Goal: Find specific page/section: Find specific page/section

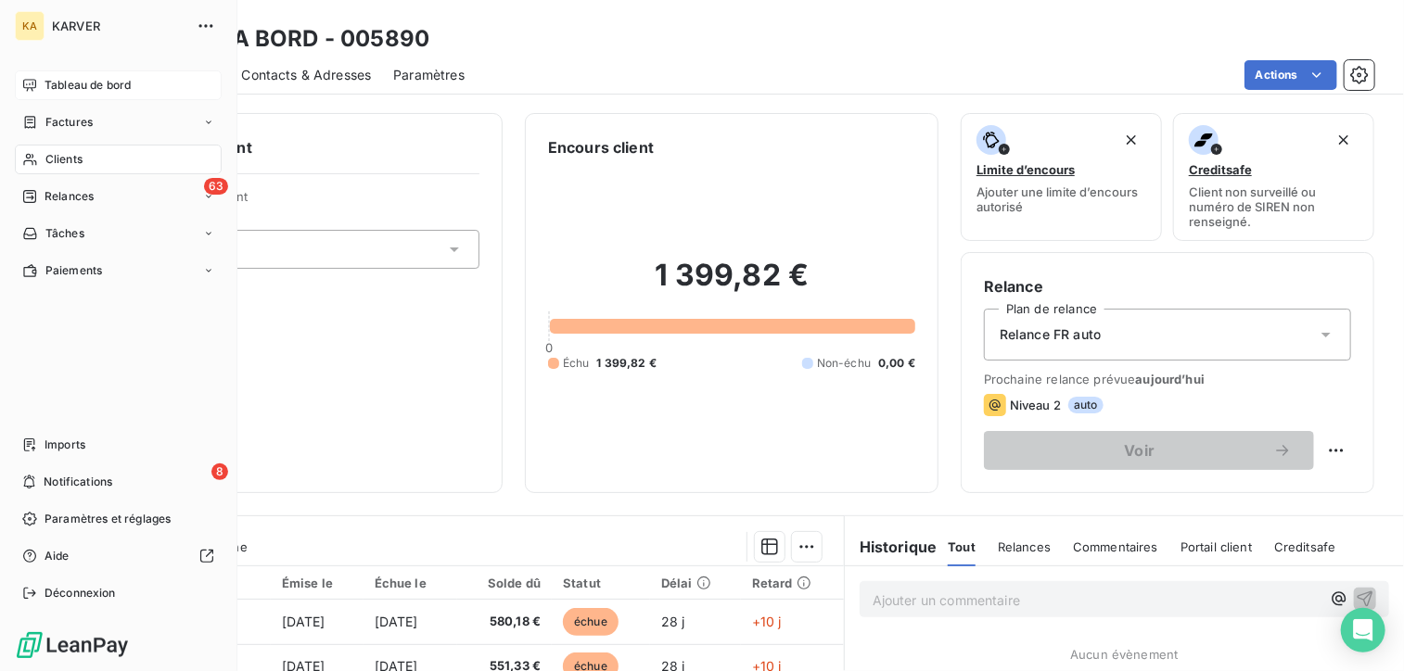
click at [69, 84] on span "Tableau de bord" at bounding box center [88, 85] width 86 height 17
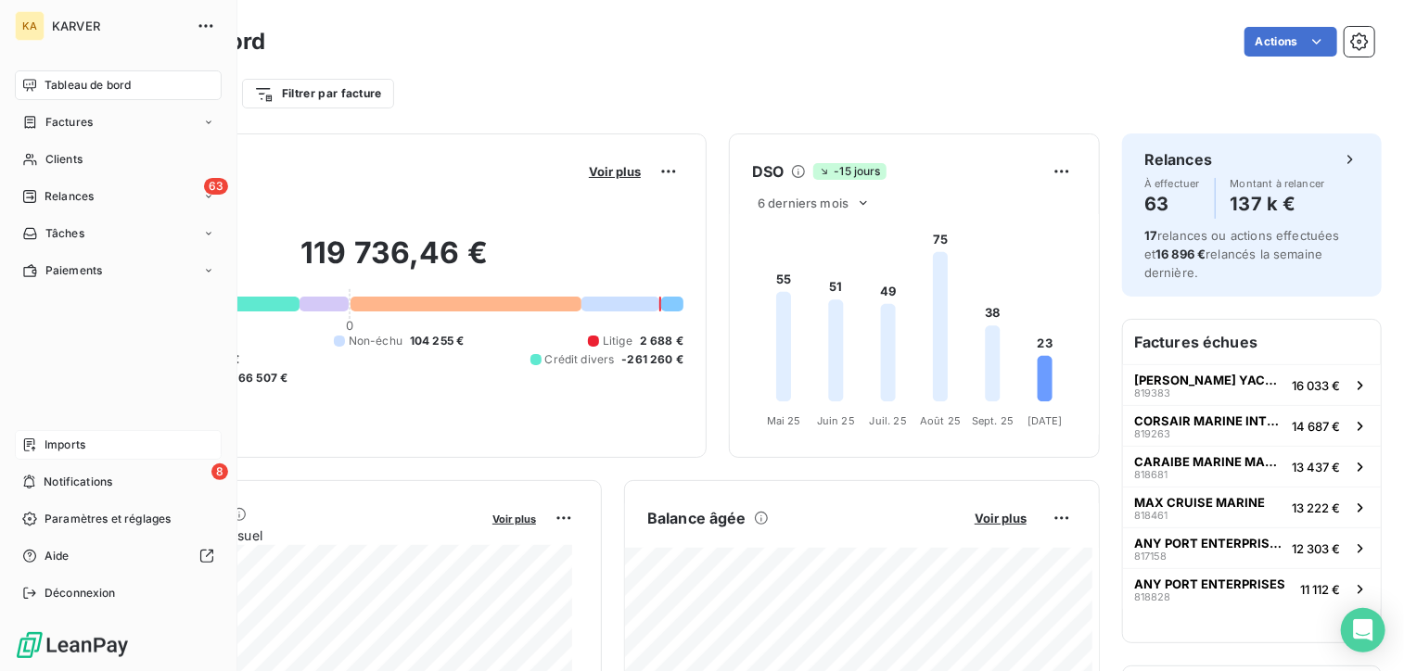
click at [59, 448] on span "Imports" at bounding box center [65, 445] width 41 height 17
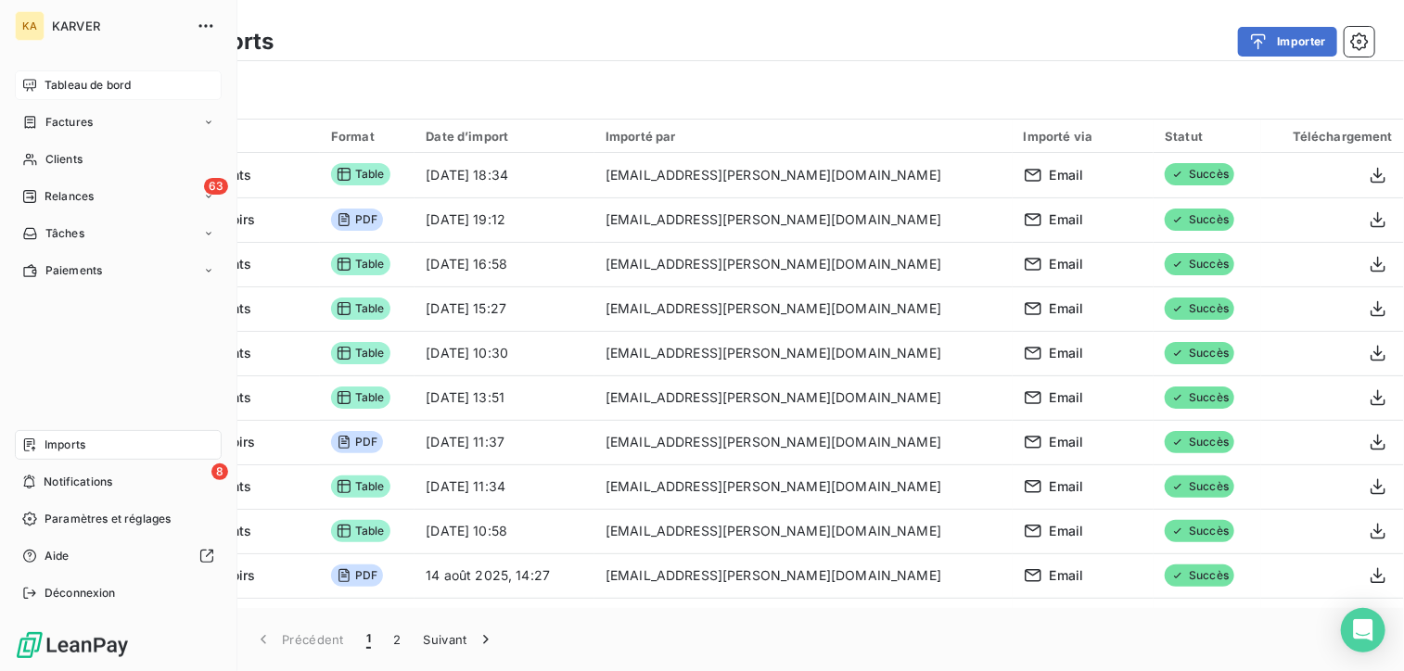
click at [75, 88] on span "Tableau de bord" at bounding box center [88, 85] width 86 height 17
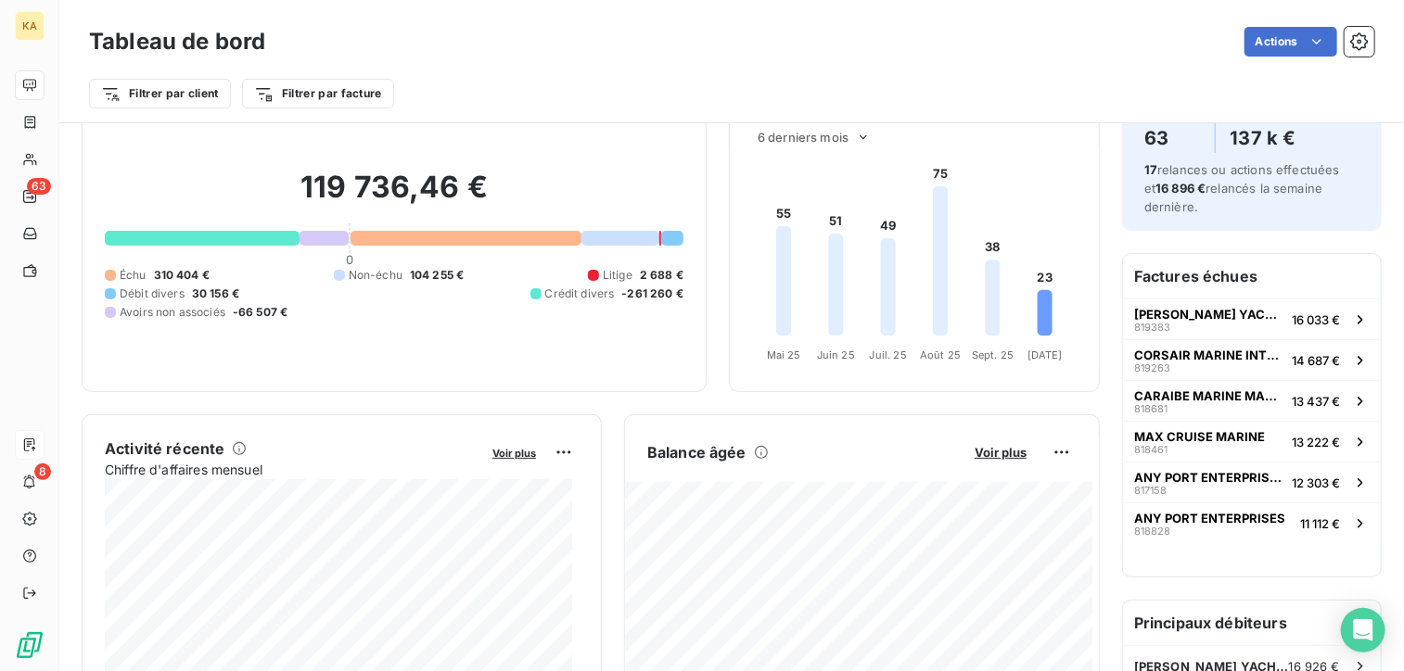
scroll to position [22, 0]
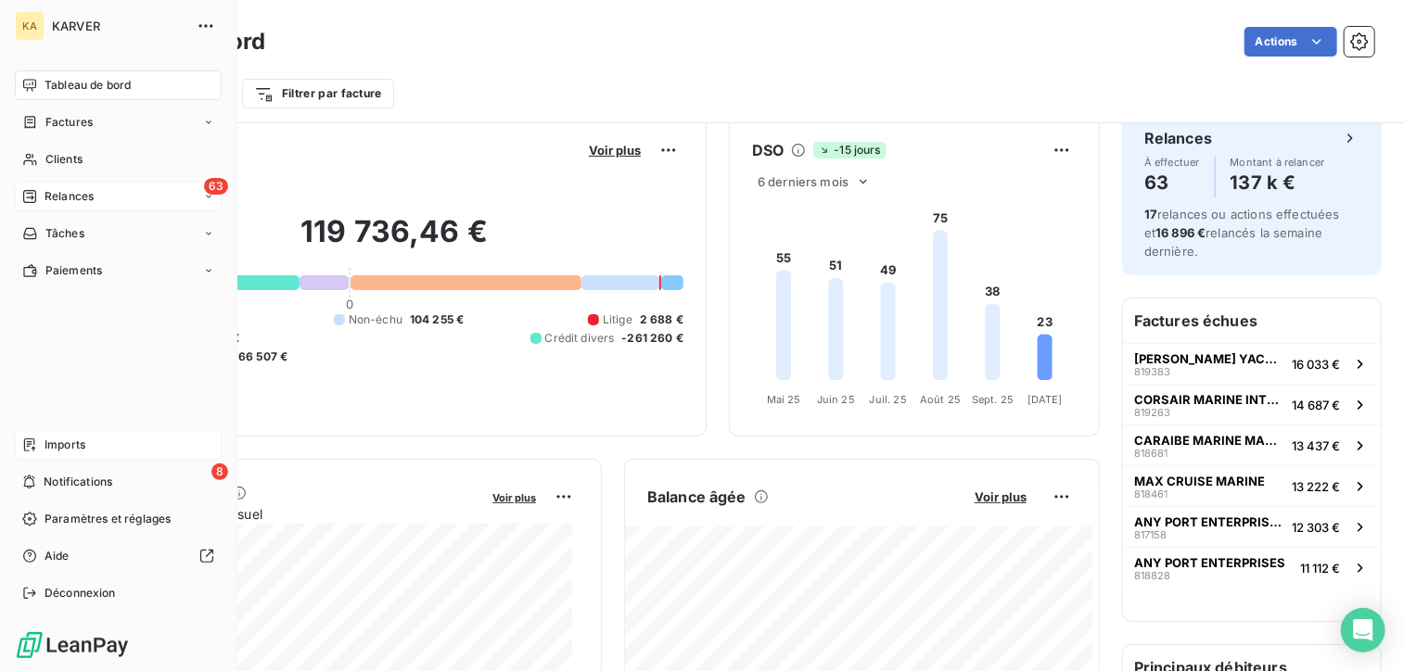
click at [54, 191] on span "Relances" at bounding box center [69, 196] width 49 height 17
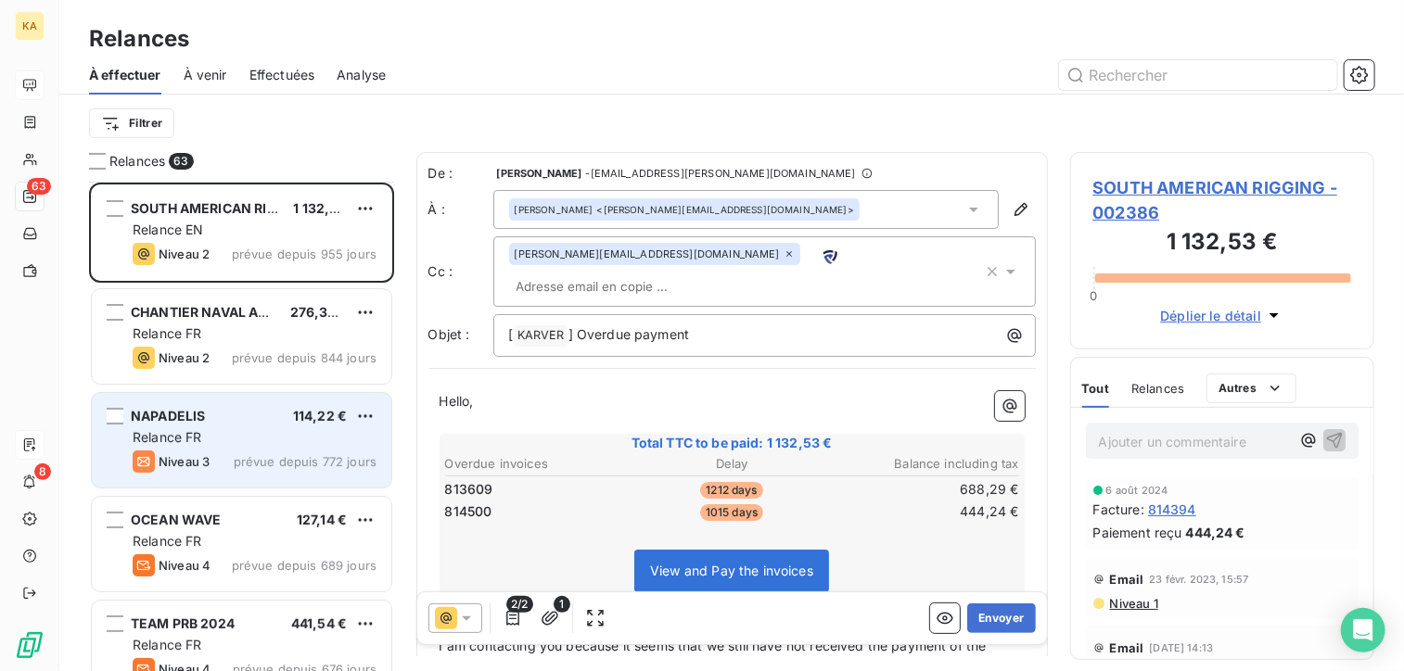
click at [171, 422] on span "NAPADELIS" at bounding box center [168, 416] width 74 height 16
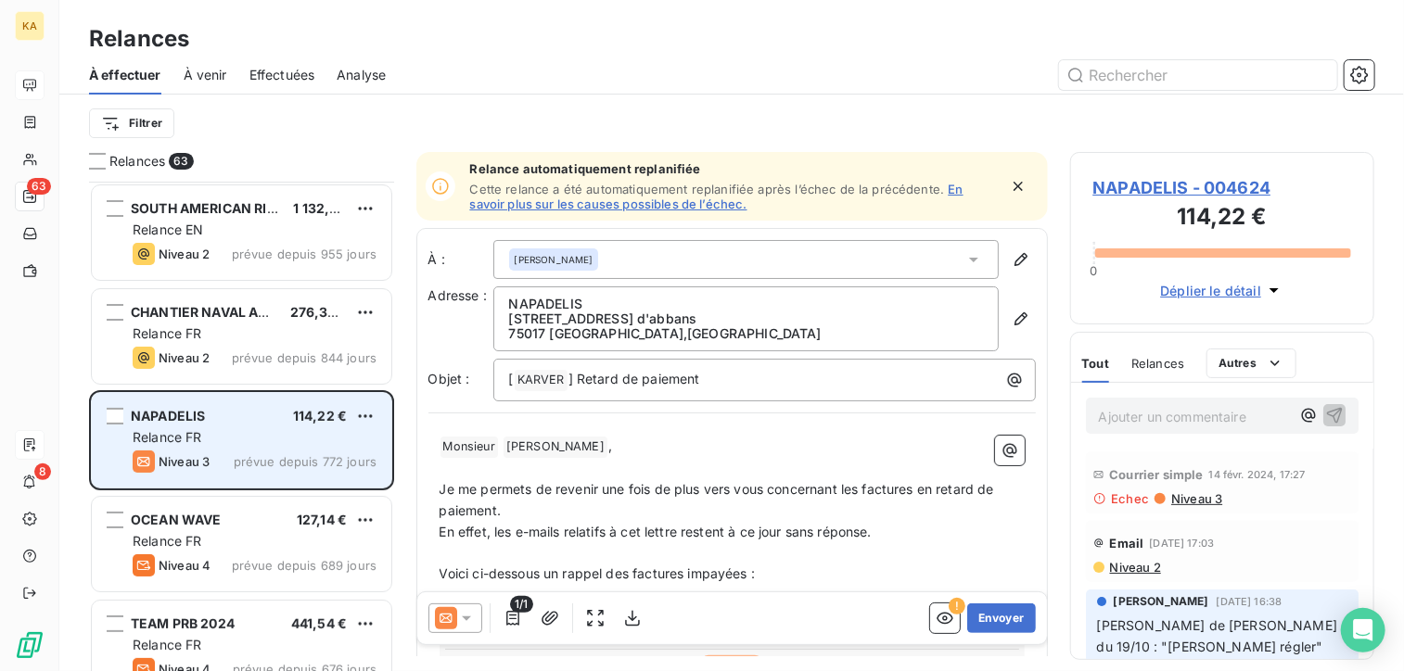
click at [188, 414] on span "NAPADELIS" at bounding box center [168, 416] width 74 height 16
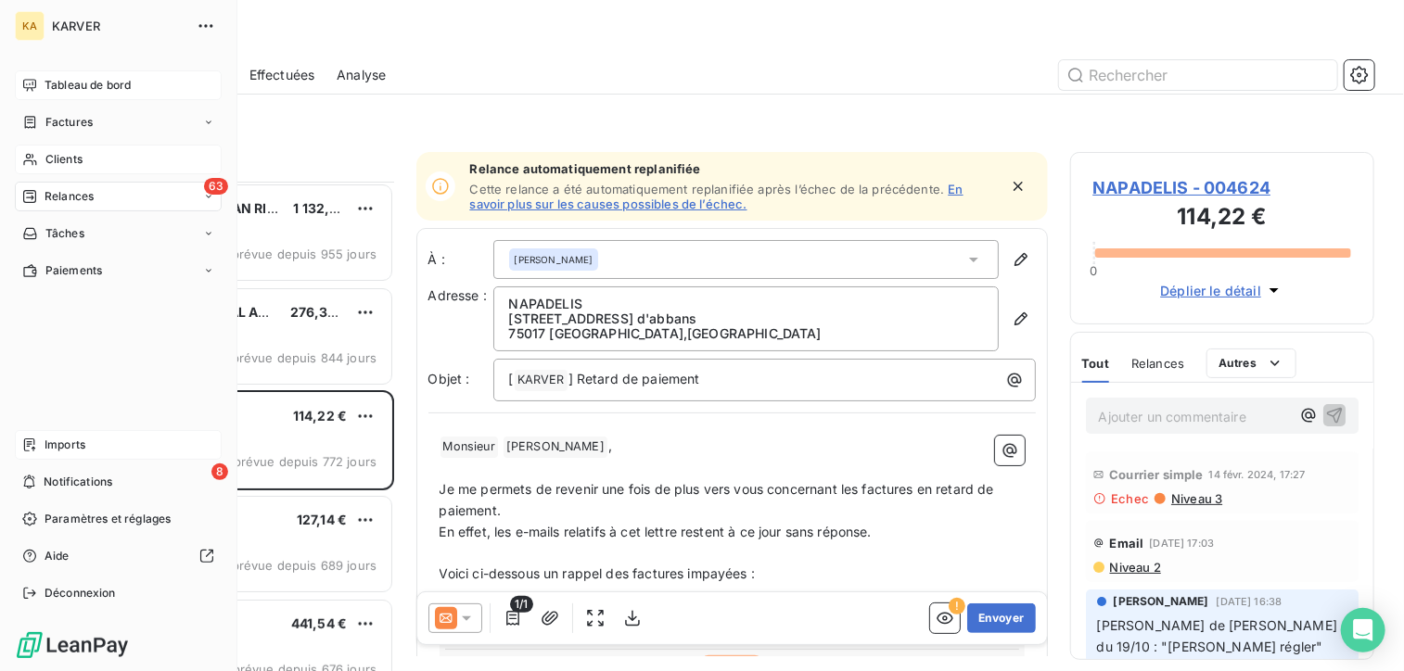
click at [57, 159] on span "Clients" at bounding box center [63, 159] width 37 height 17
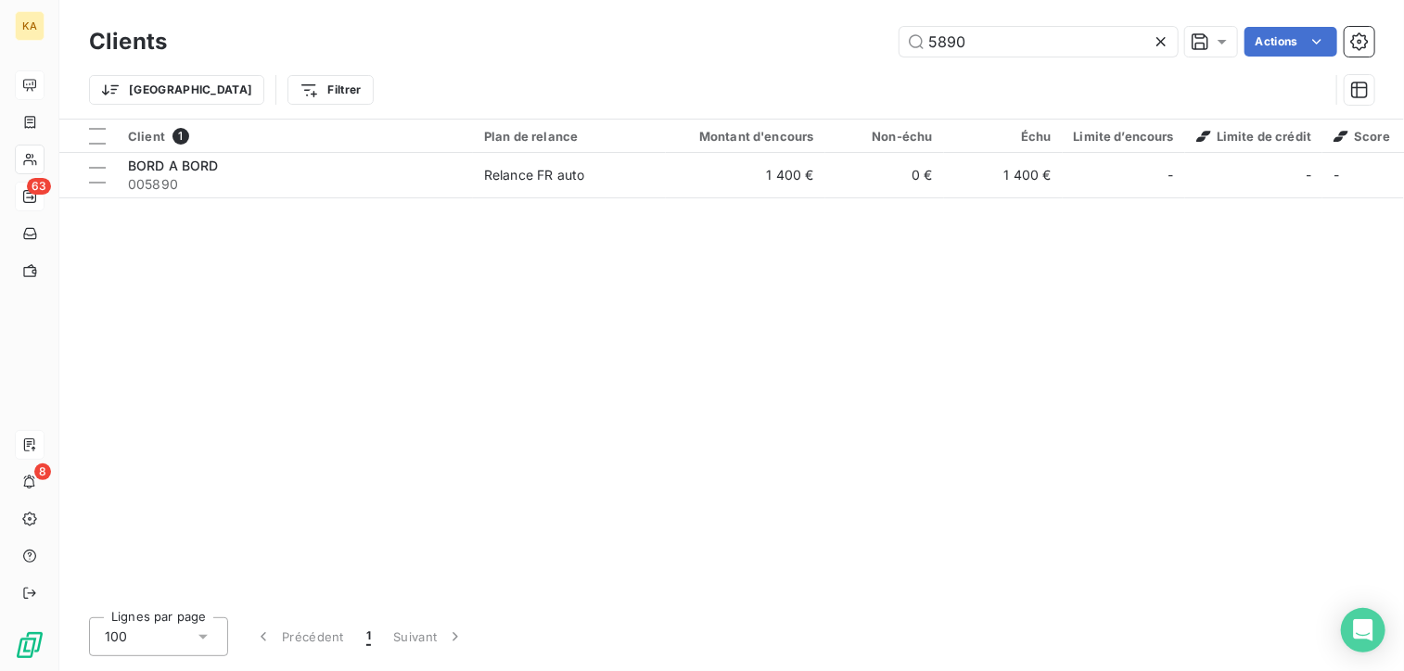
drag, startPoint x: 975, startPoint y: 36, endPoint x: 803, endPoint y: 71, distance: 176.0
click at [803, 71] on div "Clients 5890 Actions Trier Filtrer" at bounding box center [731, 70] width 1285 height 96
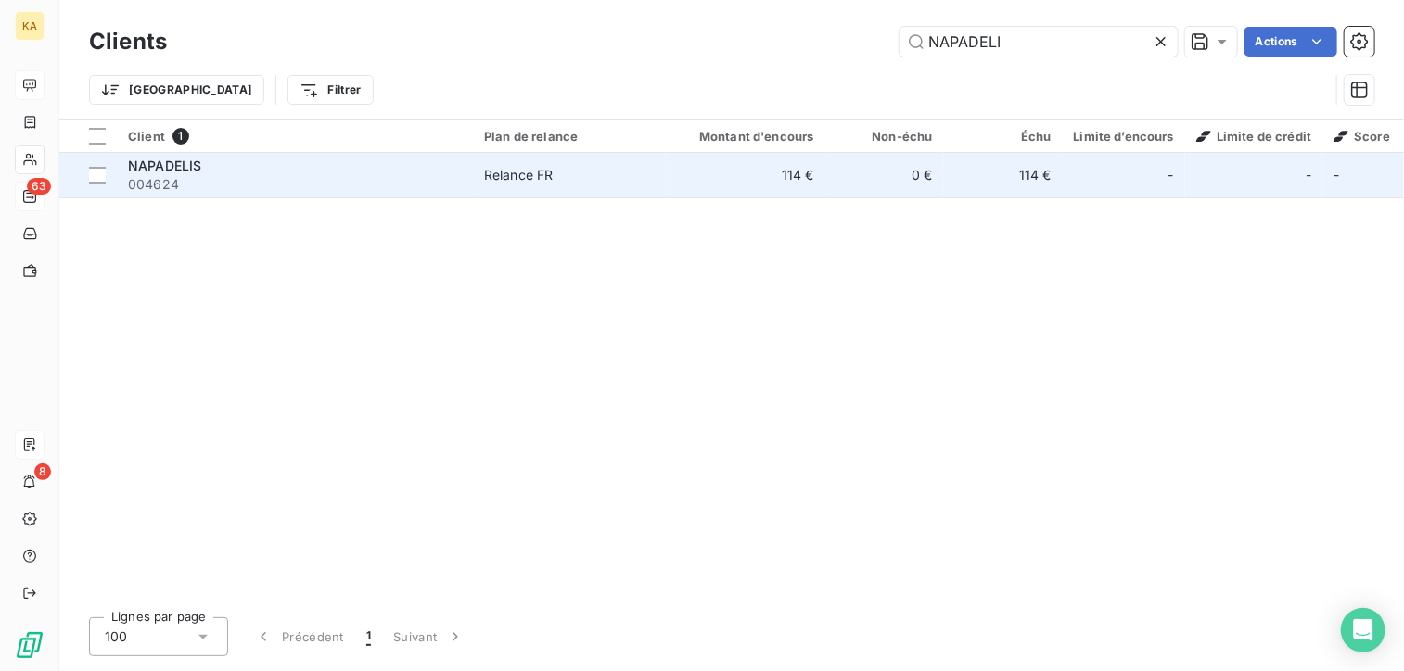
type input "NAPADELI"
click at [542, 171] on div "Relance FR" at bounding box center [519, 175] width 70 height 19
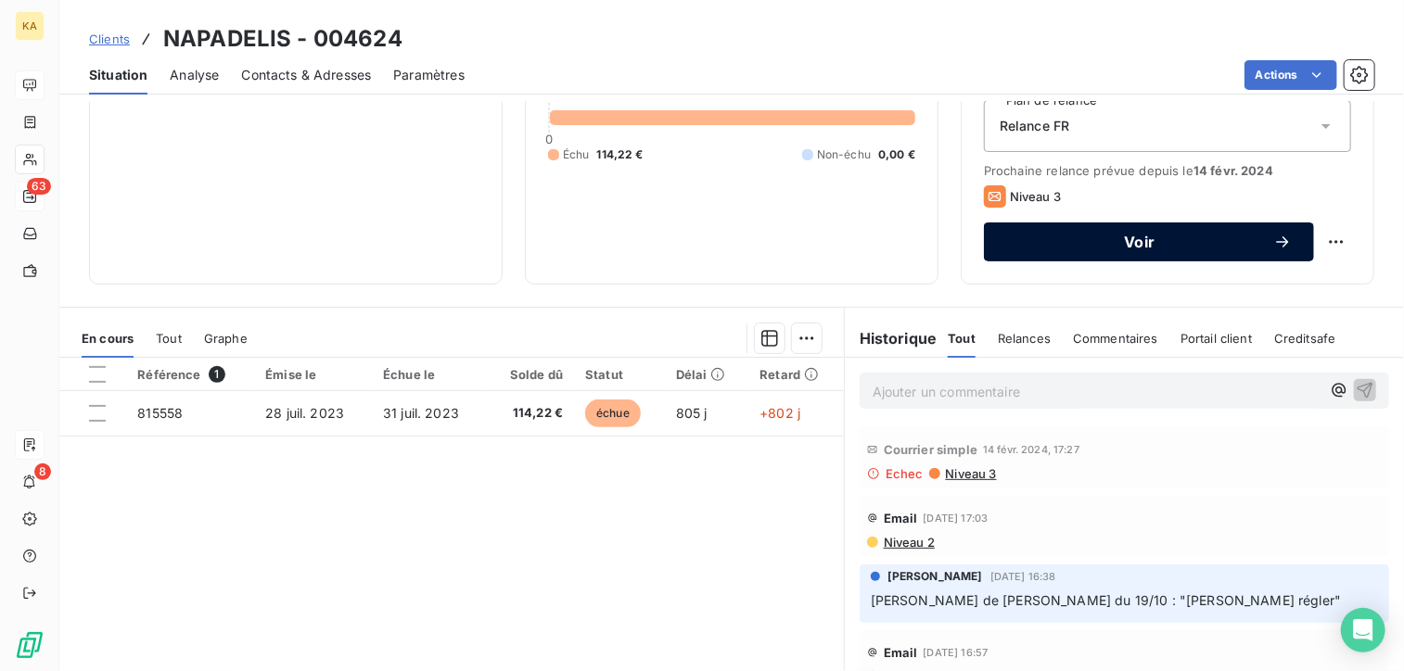
scroll to position [29, 0]
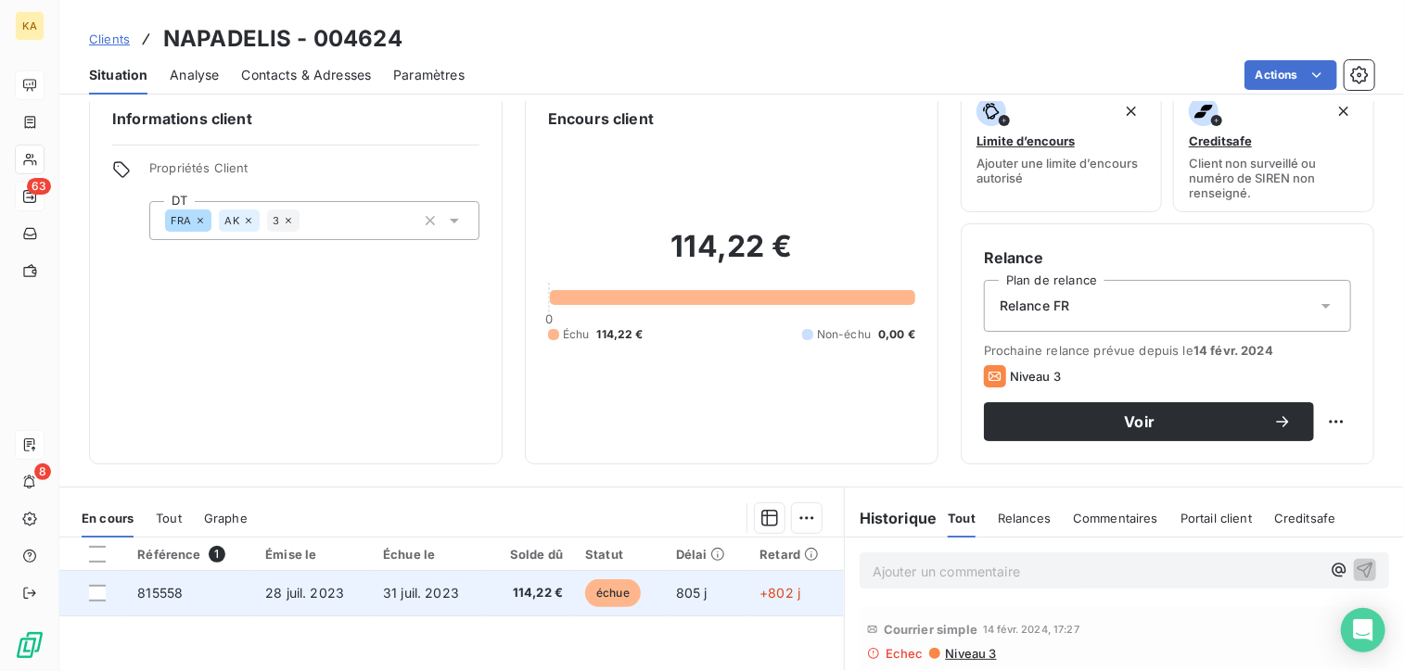
click at [170, 593] on span "815558" at bounding box center [159, 593] width 45 height 16
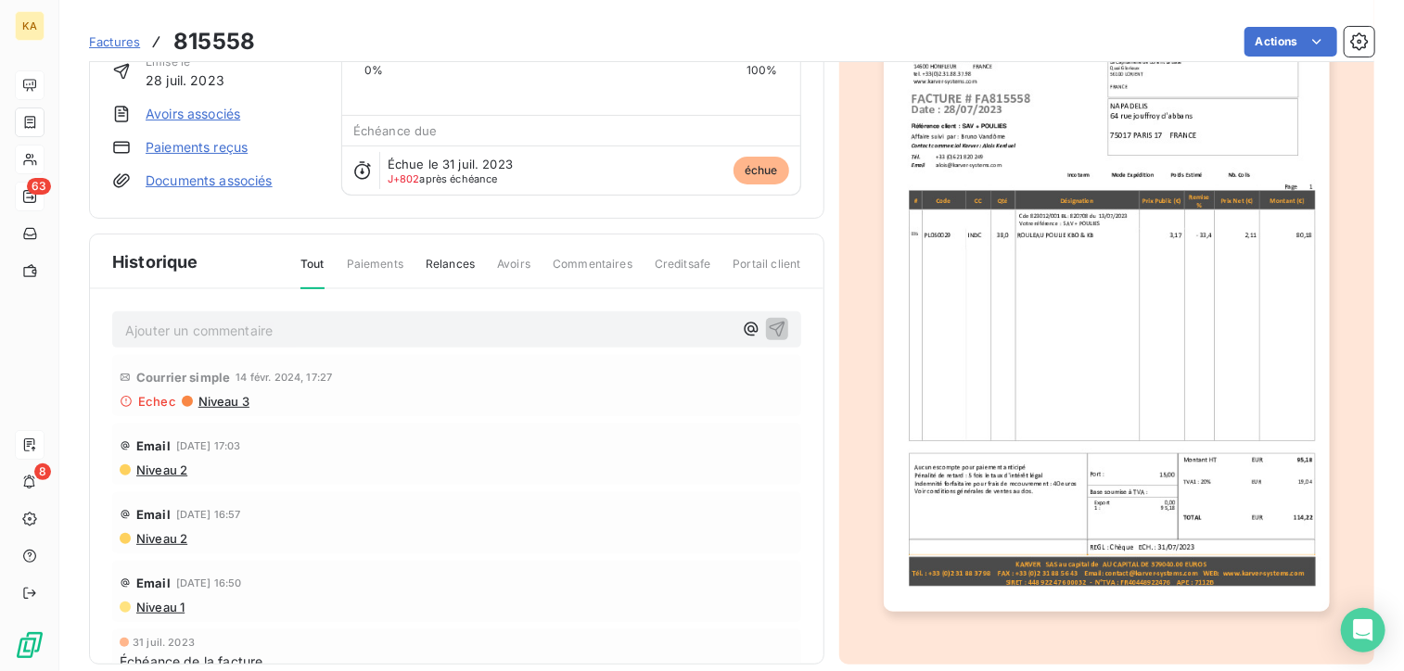
scroll to position [167, 0]
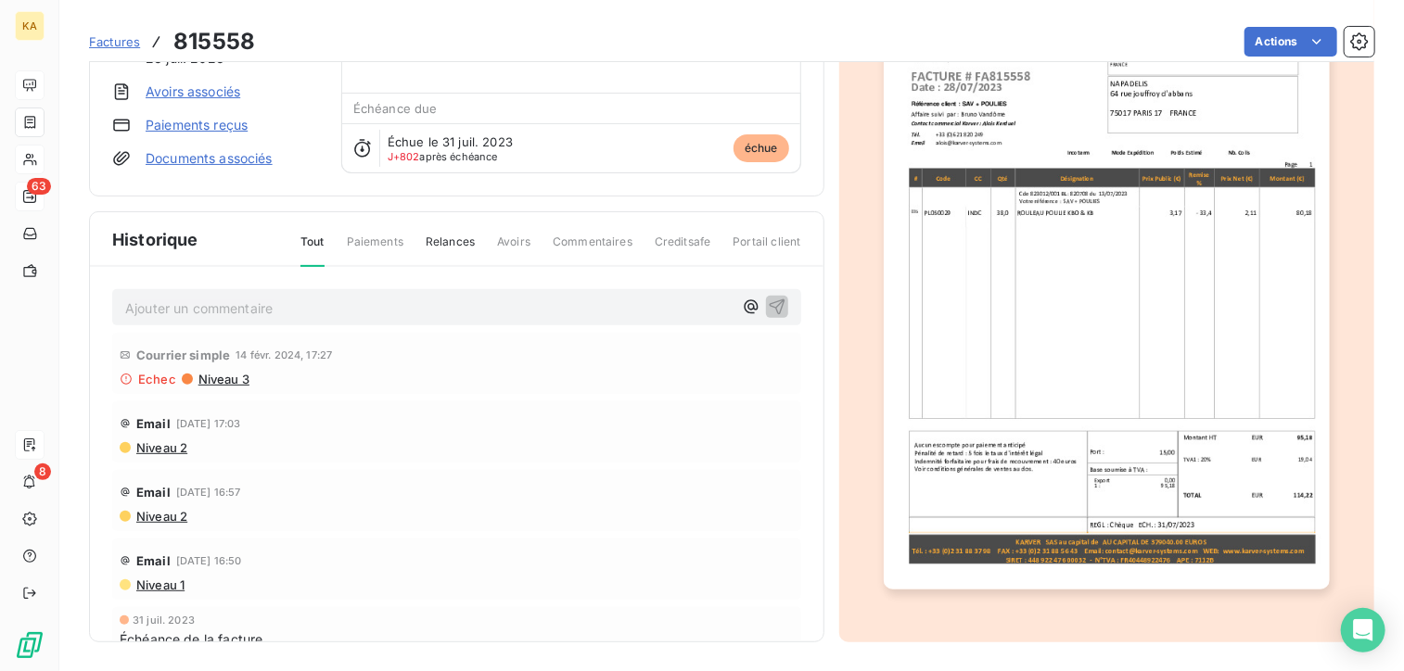
click at [1034, 396] on img "button" at bounding box center [1107, 274] width 446 height 631
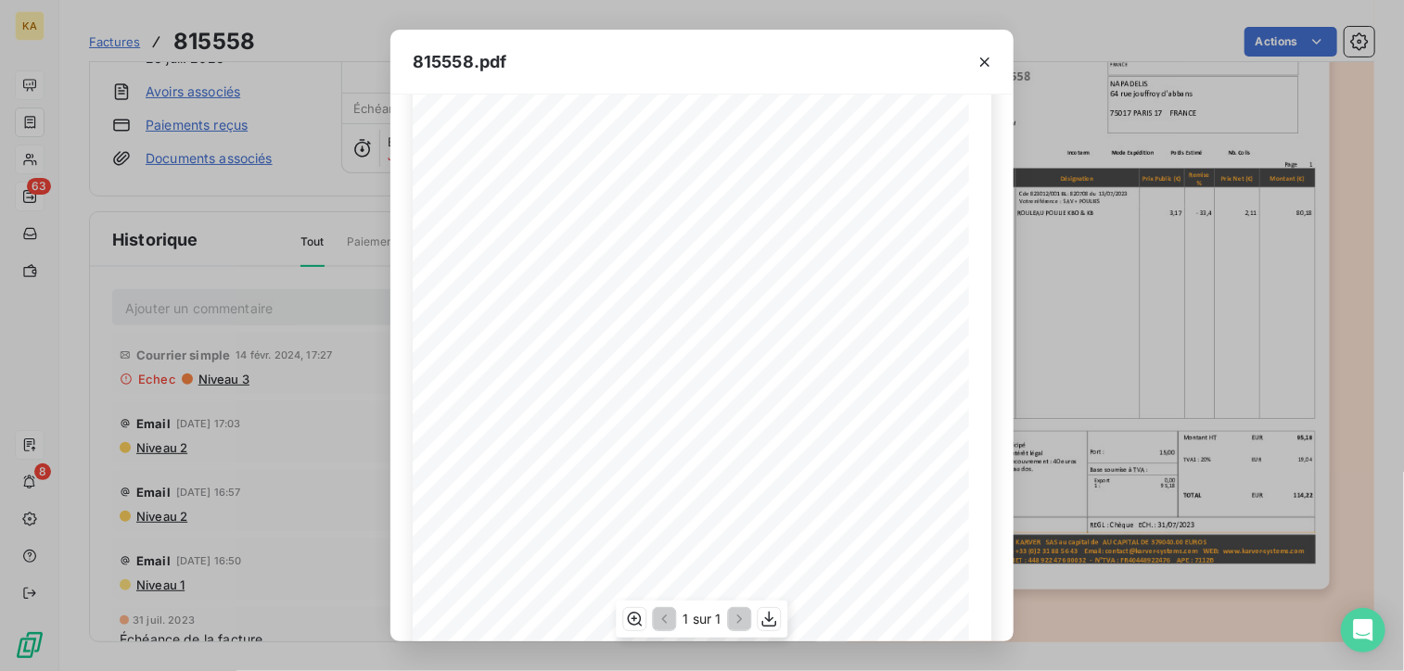
scroll to position [283, 0]
click at [986, 63] on icon "button" at bounding box center [984, 62] width 19 height 19
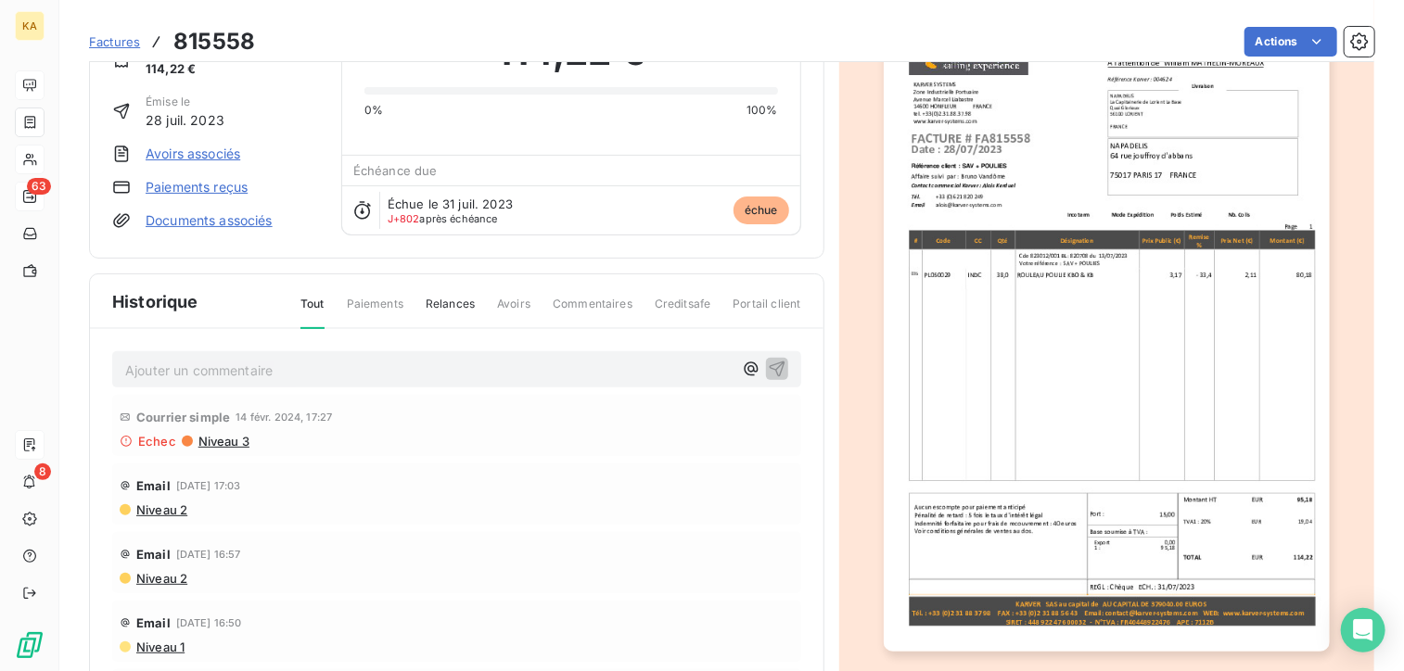
scroll to position [0, 0]
